Goal: Navigation & Orientation: Find specific page/section

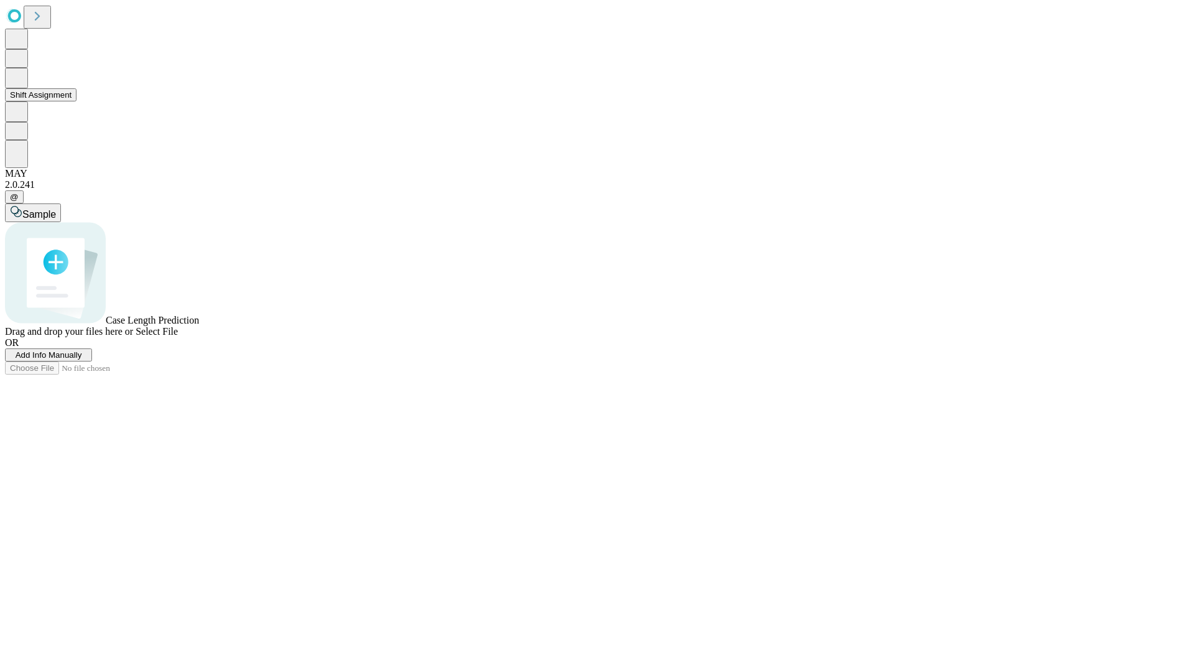
click at [76, 101] on button "Shift Assignment" at bounding box center [41, 94] width 72 height 13
